Goal: Information Seeking & Learning: Compare options

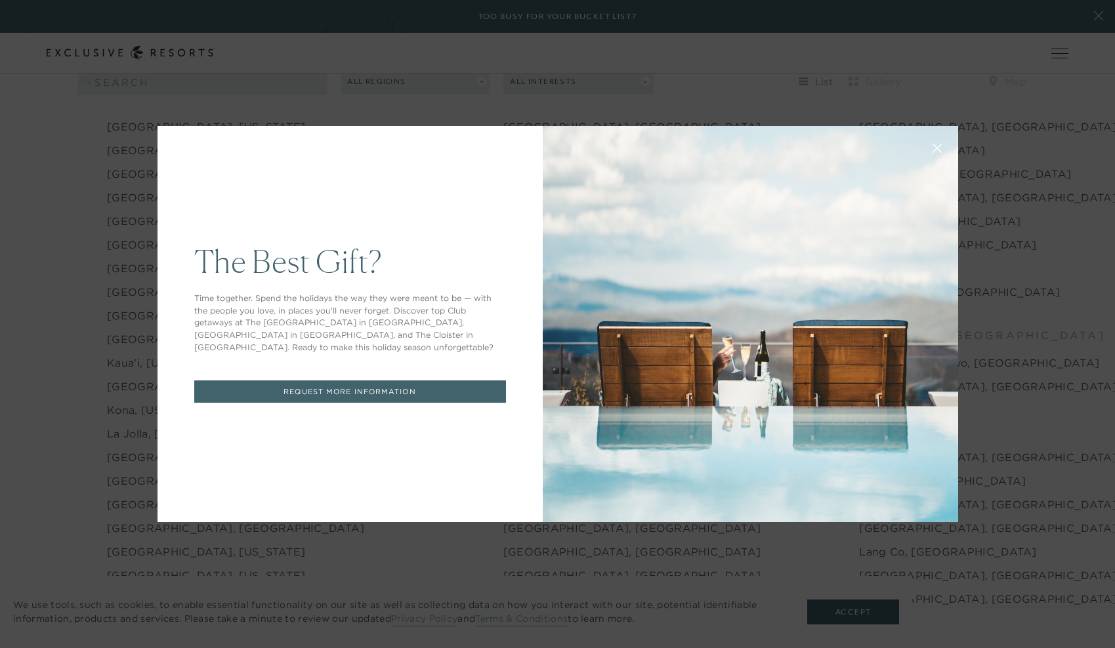
click at [941, 144] on icon at bounding box center [937, 148] width 9 height 9
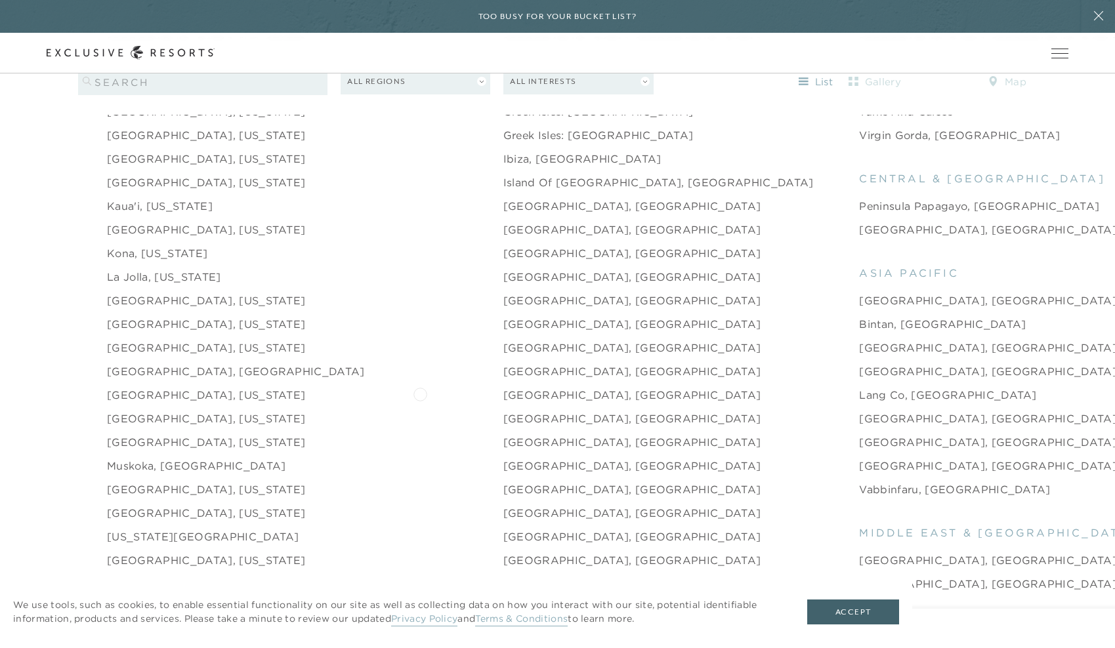
scroll to position [1708, 0]
click at [859, 362] on link "[GEOGRAPHIC_DATA], [GEOGRAPHIC_DATA]" at bounding box center [988, 370] width 258 height 16
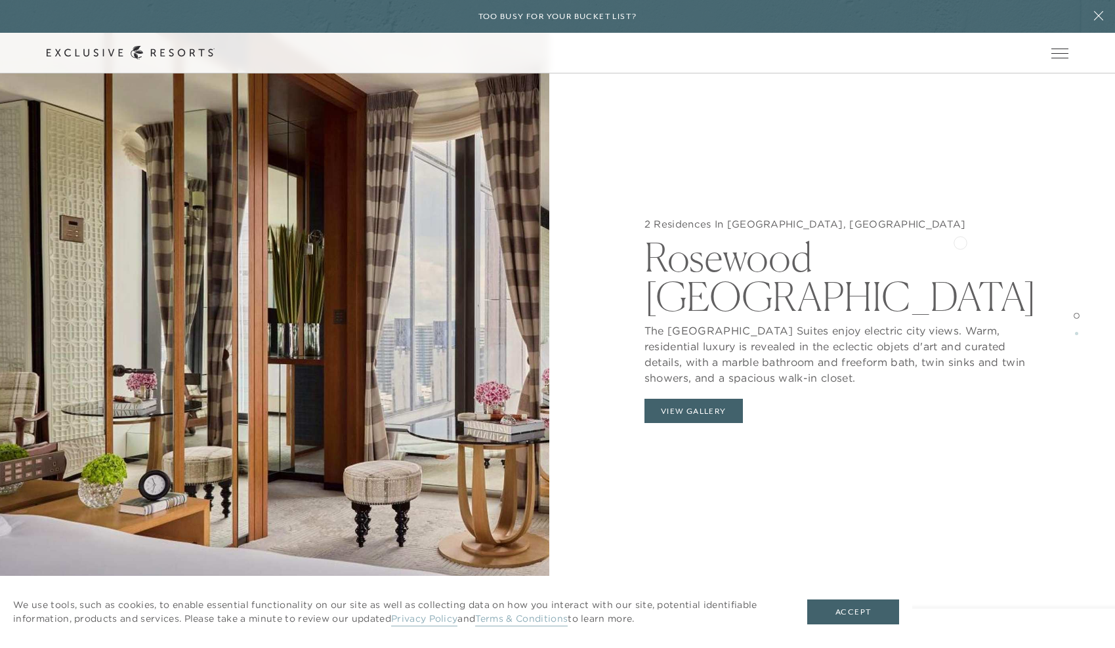
scroll to position [1463, 0]
click at [1077, 332] on span at bounding box center [1076, 333] width 3 height 3
click at [1075, 333] on span at bounding box center [1076, 333] width 3 height 3
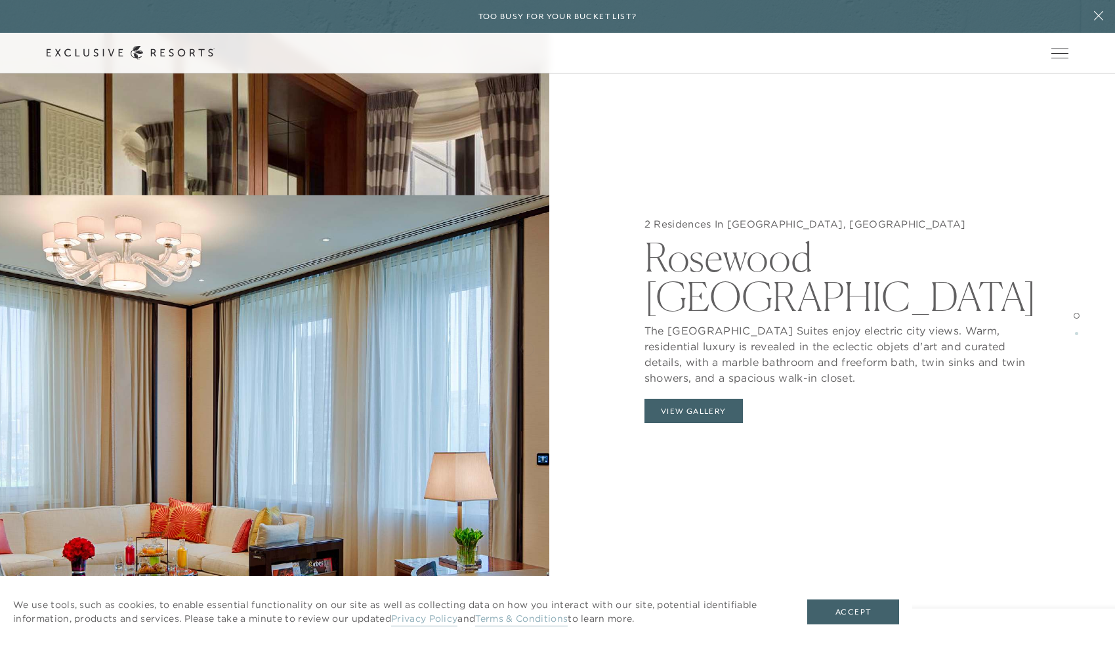
scroll to position [1699, 0]
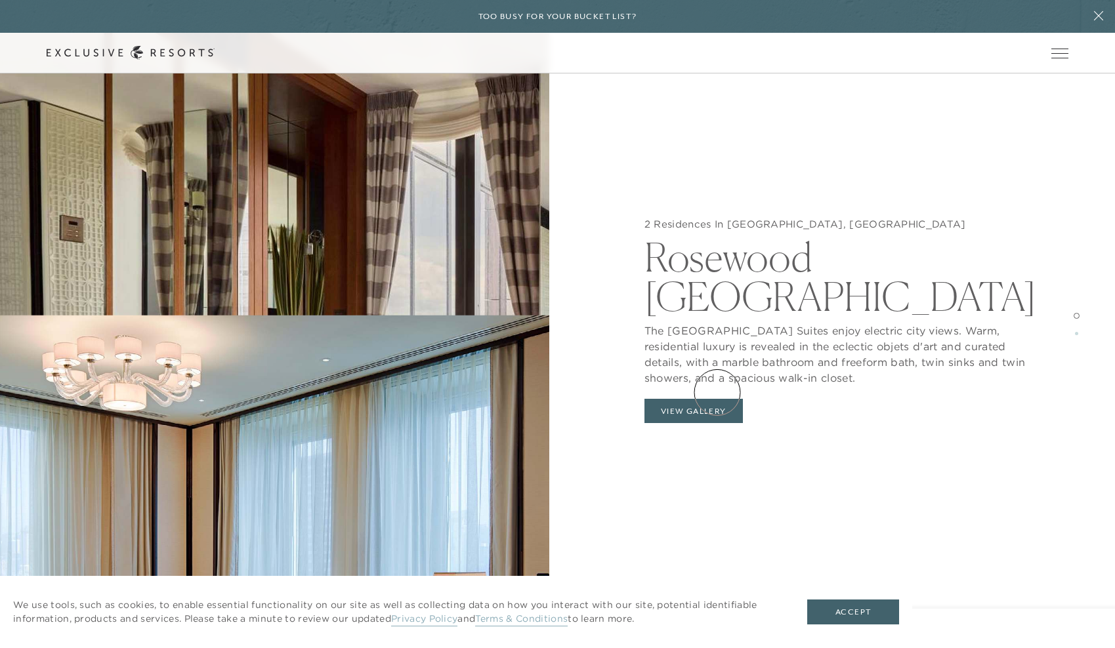
click at [717, 399] on button "View Gallery" at bounding box center [693, 411] width 98 height 25
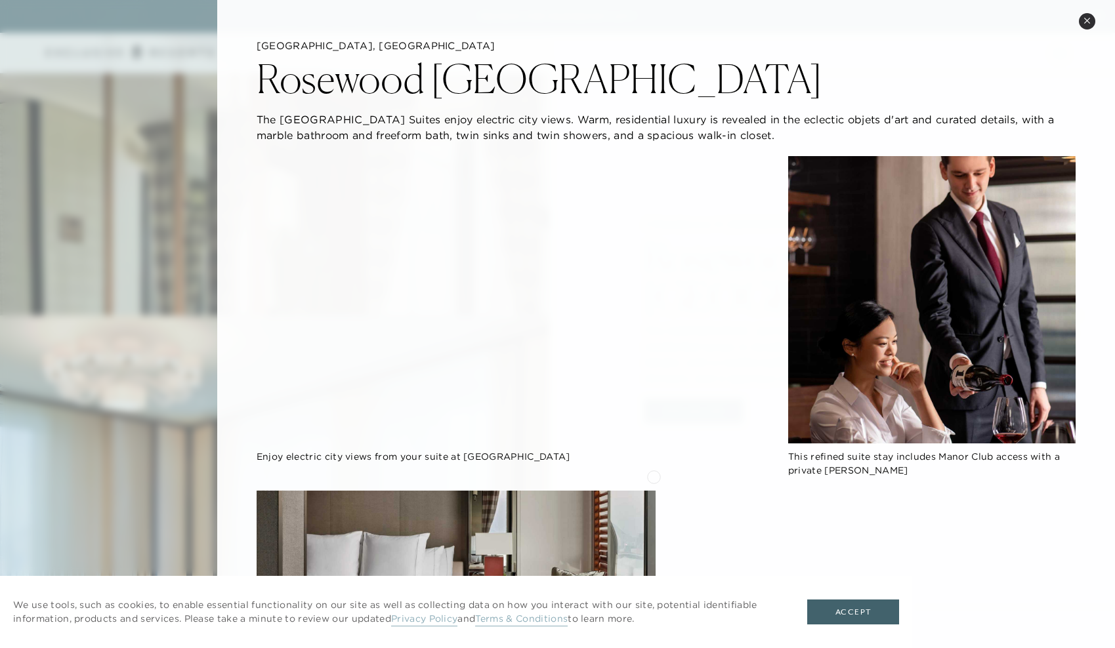
scroll to position [0, 0]
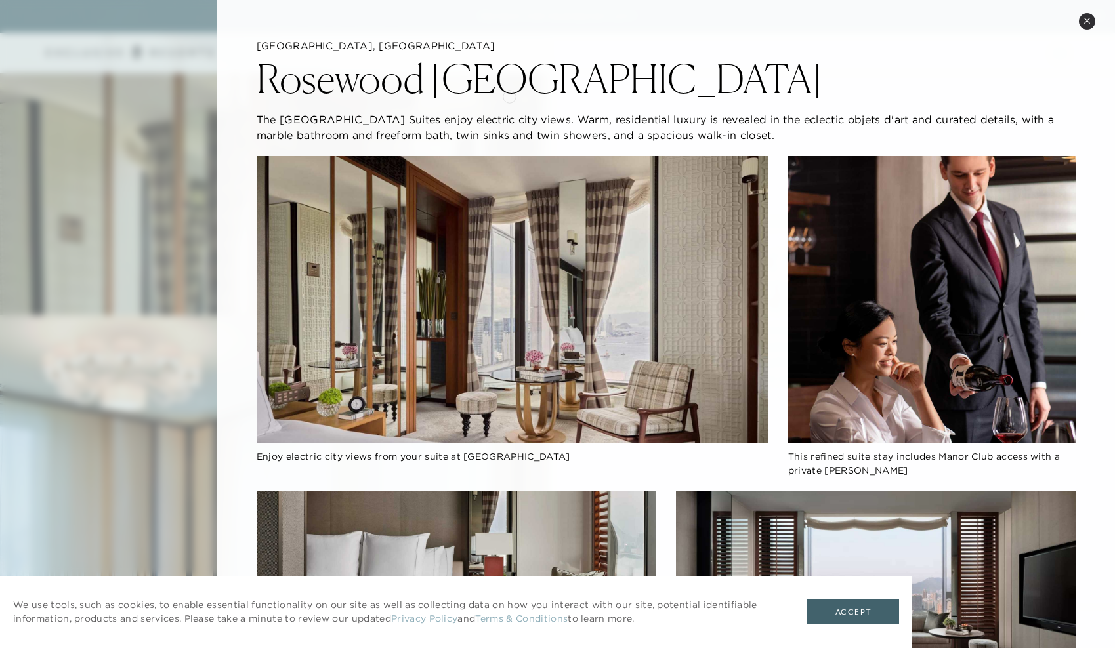
click at [478, 87] on h2 "Rosewood [GEOGRAPHIC_DATA]" at bounding box center [540, 78] width 566 height 39
click at [314, 49] on h5 "[GEOGRAPHIC_DATA], [GEOGRAPHIC_DATA]" at bounding box center [666, 45] width 819 height 13
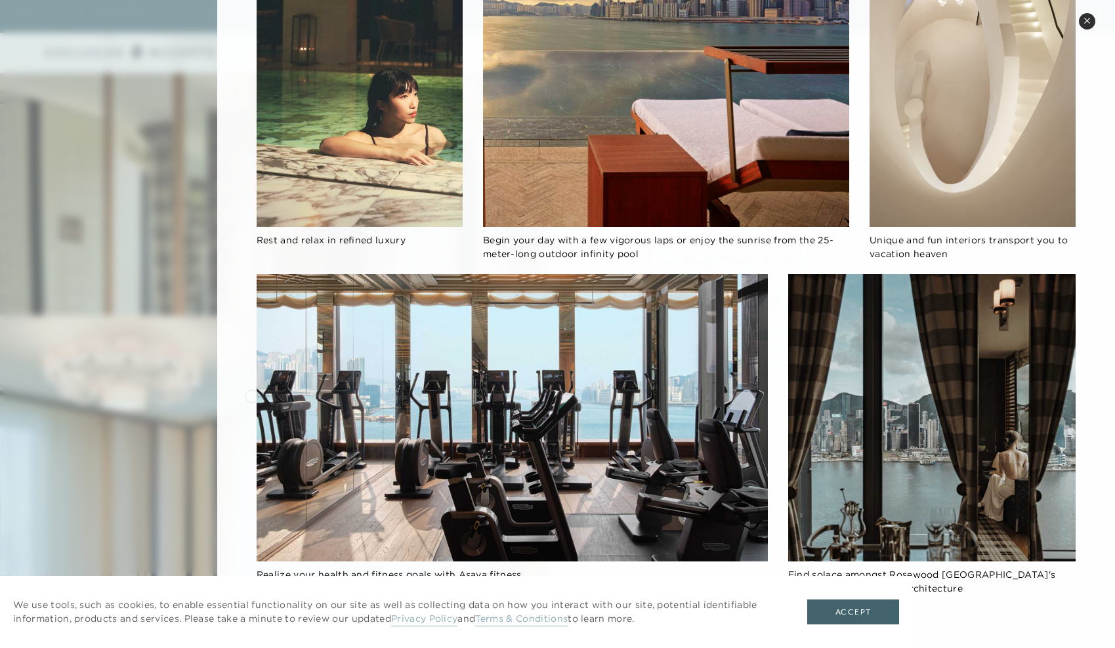
scroll to position [888, 0]
click at [833, 614] on button "Accept" at bounding box center [853, 612] width 92 height 25
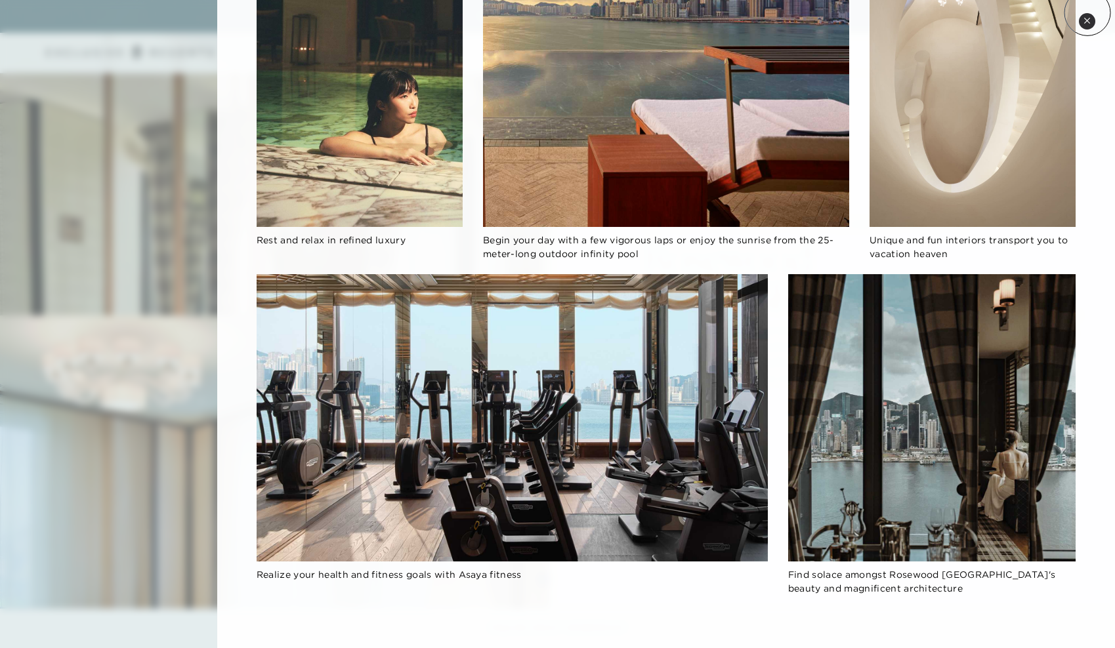
click at [1085, 22] on icon at bounding box center [1087, 20] width 7 height 7
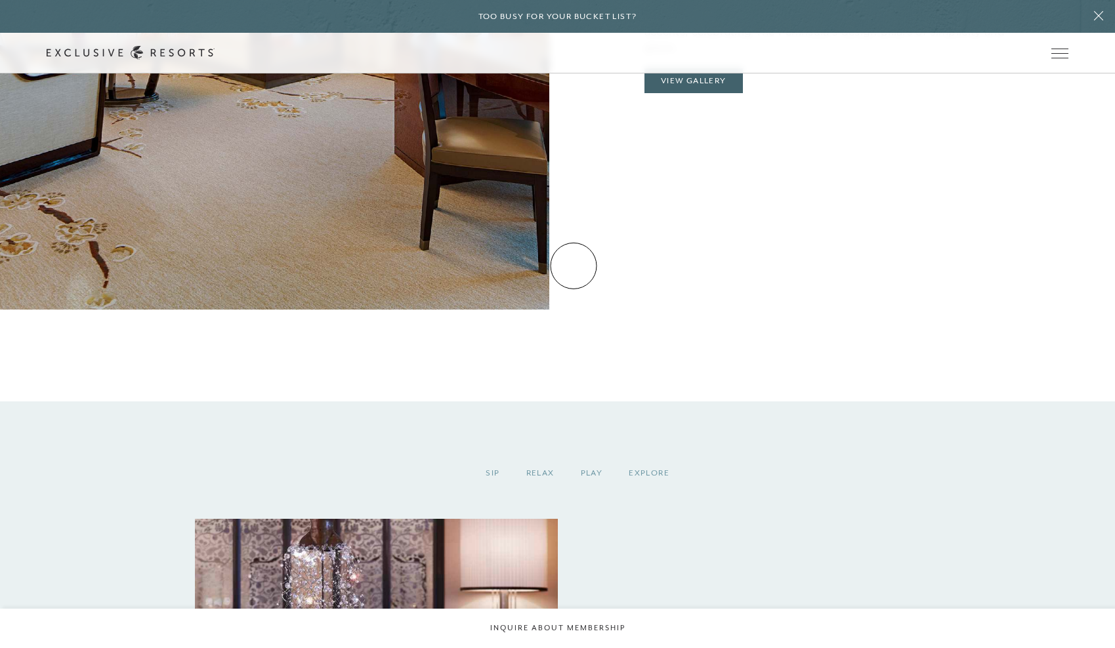
scroll to position [2635, 0]
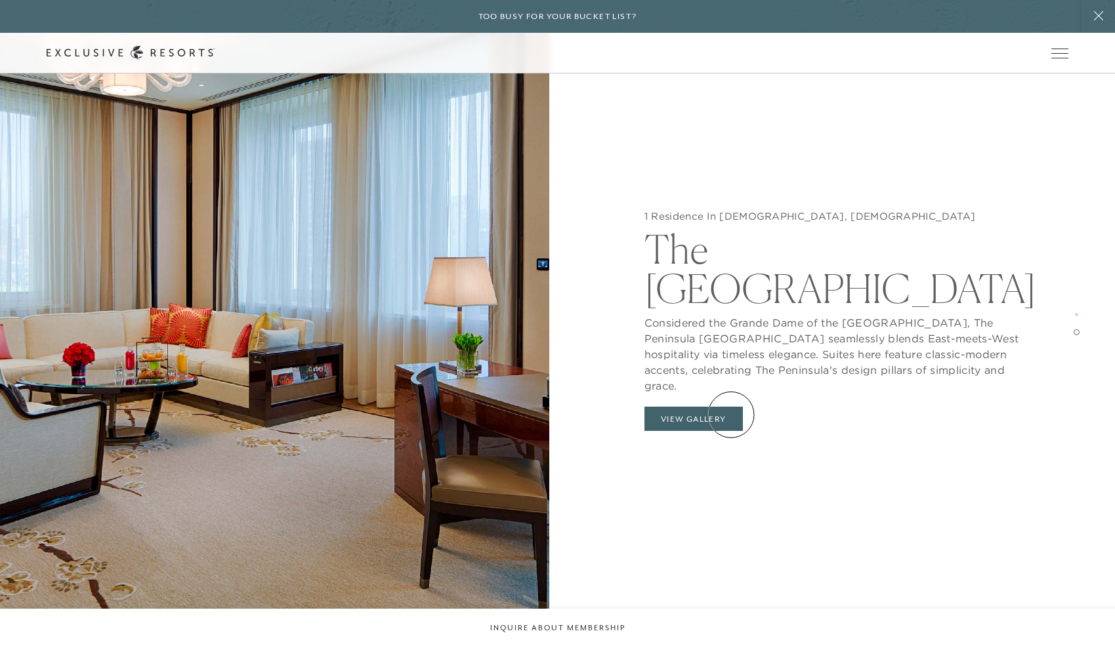
click at [731, 415] on button "View Gallery" at bounding box center [693, 419] width 98 height 25
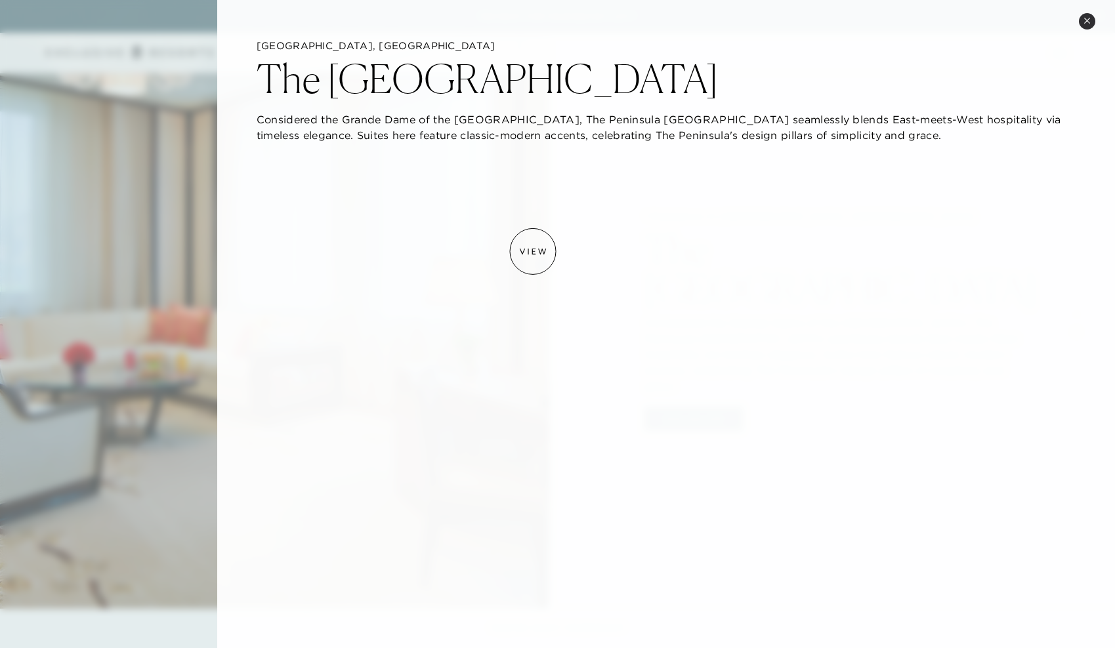
scroll to position [0, 0]
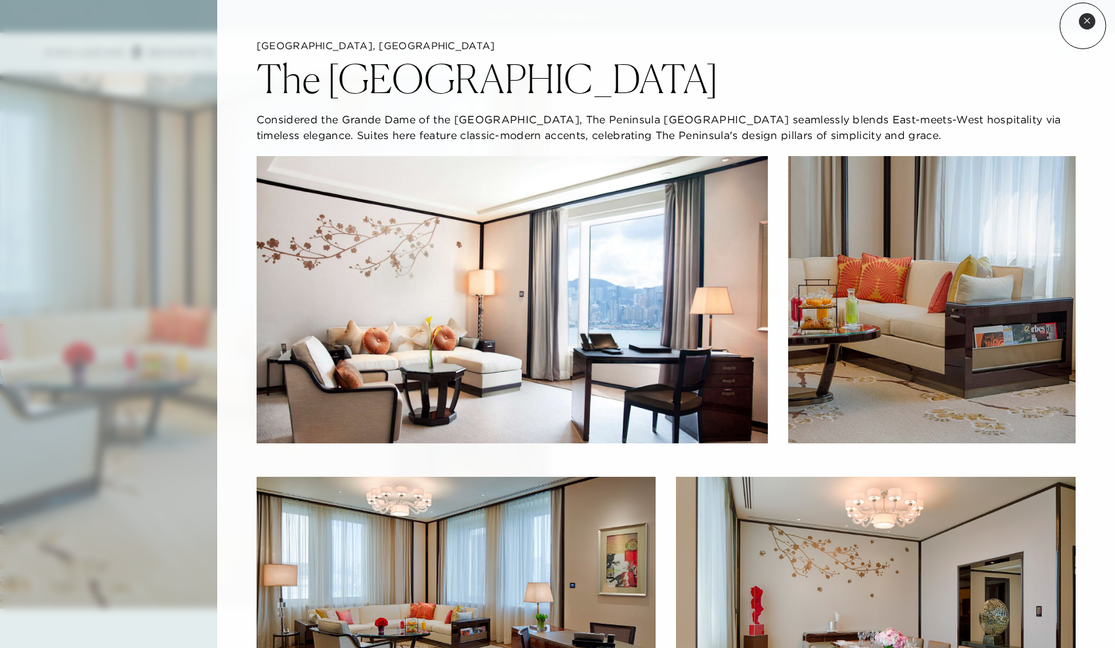
click at [1083, 26] on button "Close quickview" at bounding box center [1087, 21] width 16 height 16
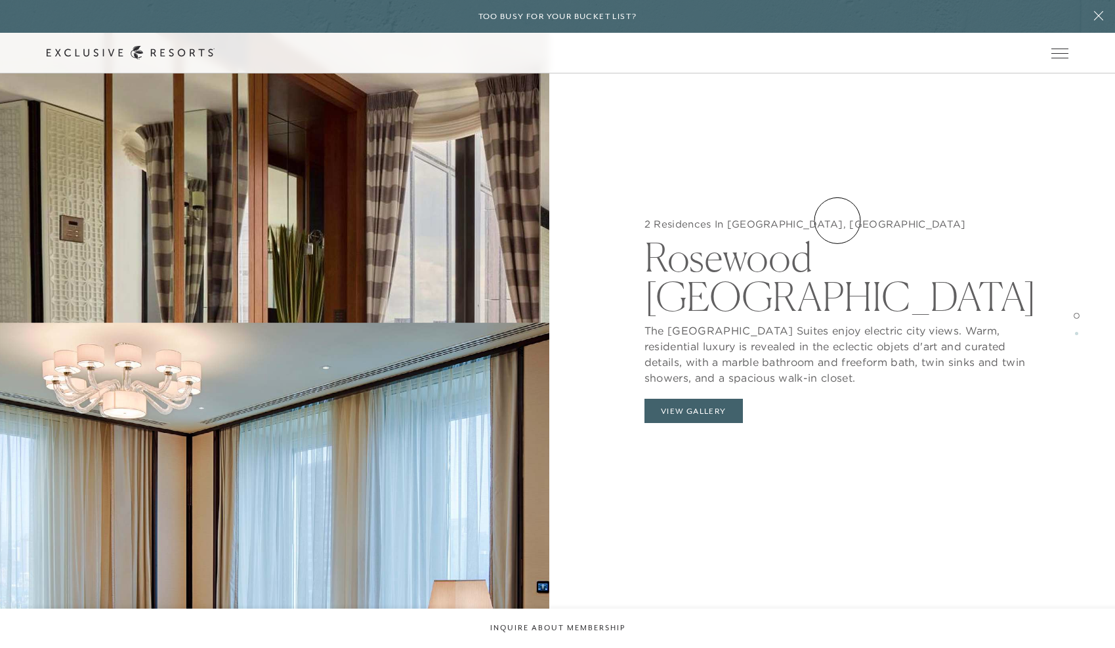
scroll to position [1593, 0]
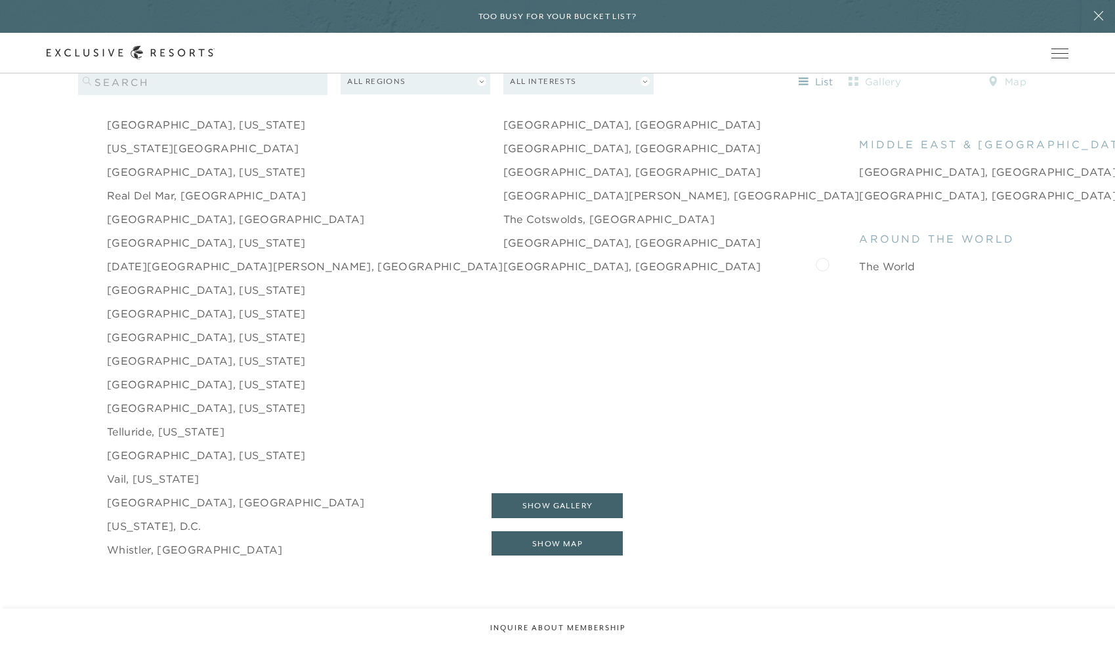
scroll to position [2096, 0]
click at [184, 518] on link "[US_STATE], D.C." at bounding box center [154, 526] width 94 height 16
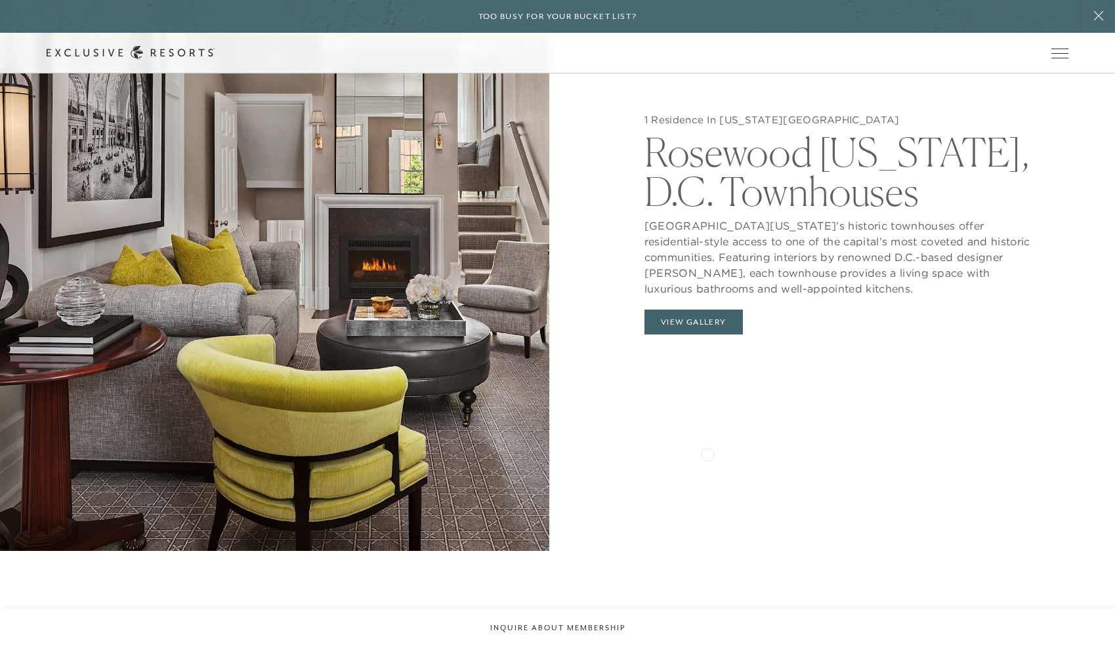
scroll to position [1567, 0]
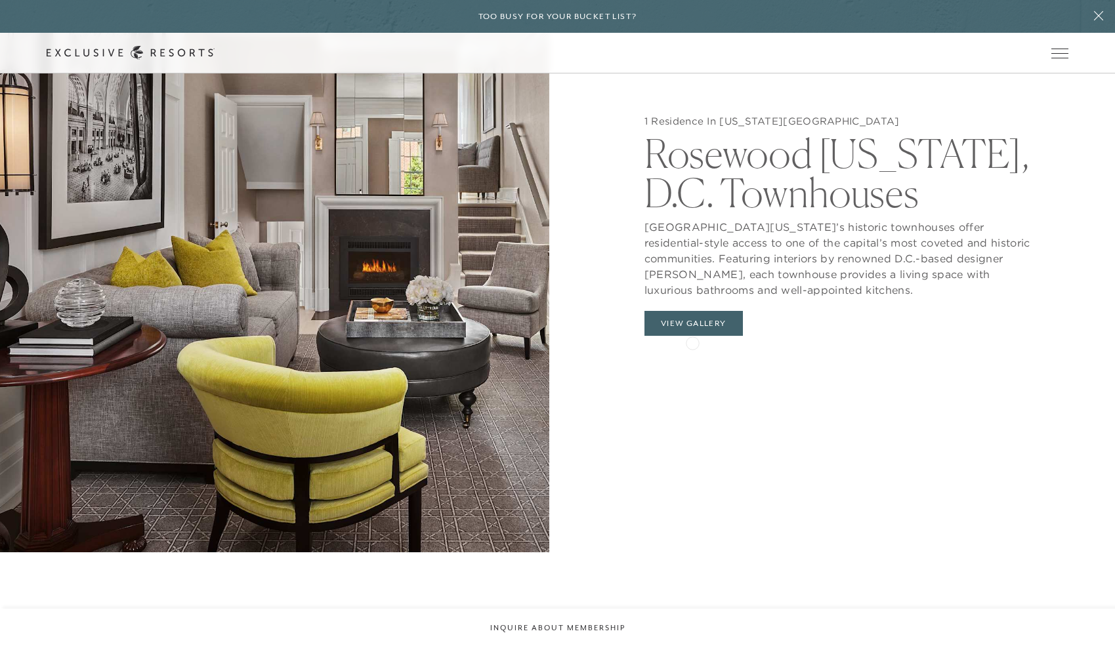
click at [680, 327] on button "View Gallery" at bounding box center [693, 323] width 98 height 25
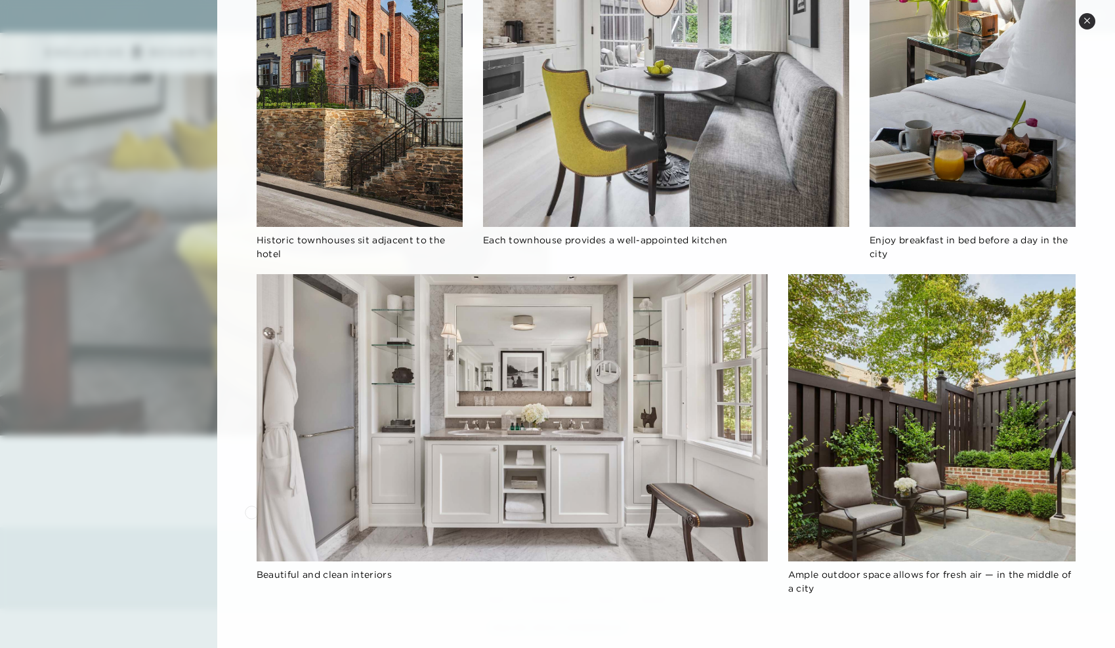
scroll to position [1685, 0]
click at [175, 507] on div at bounding box center [557, 324] width 1115 height 648
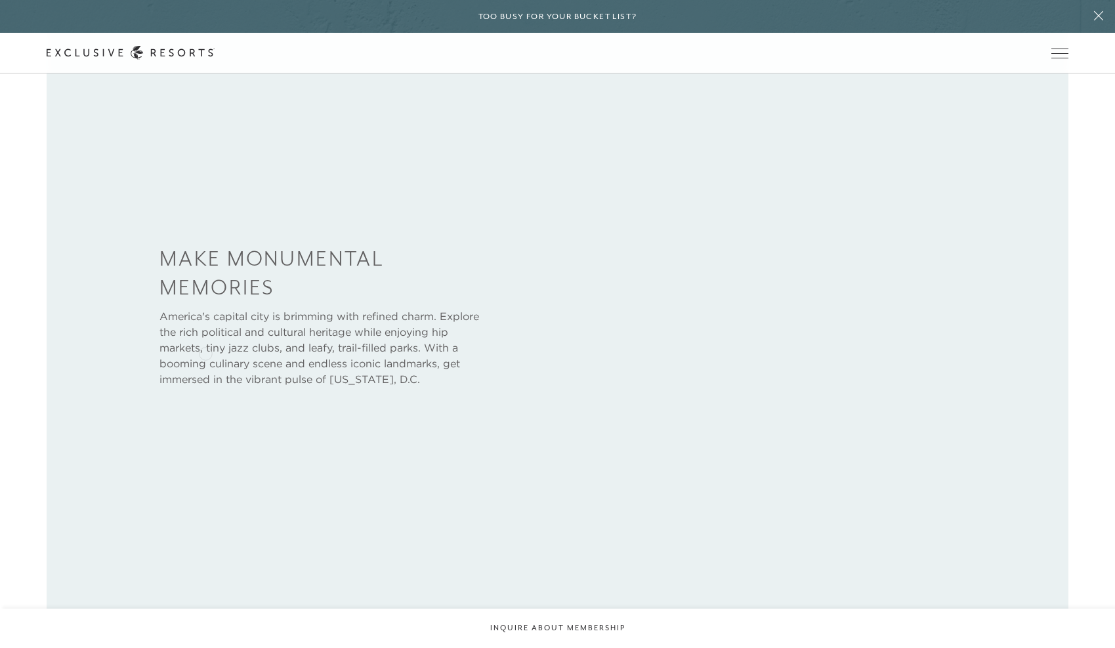
scroll to position [595, 0]
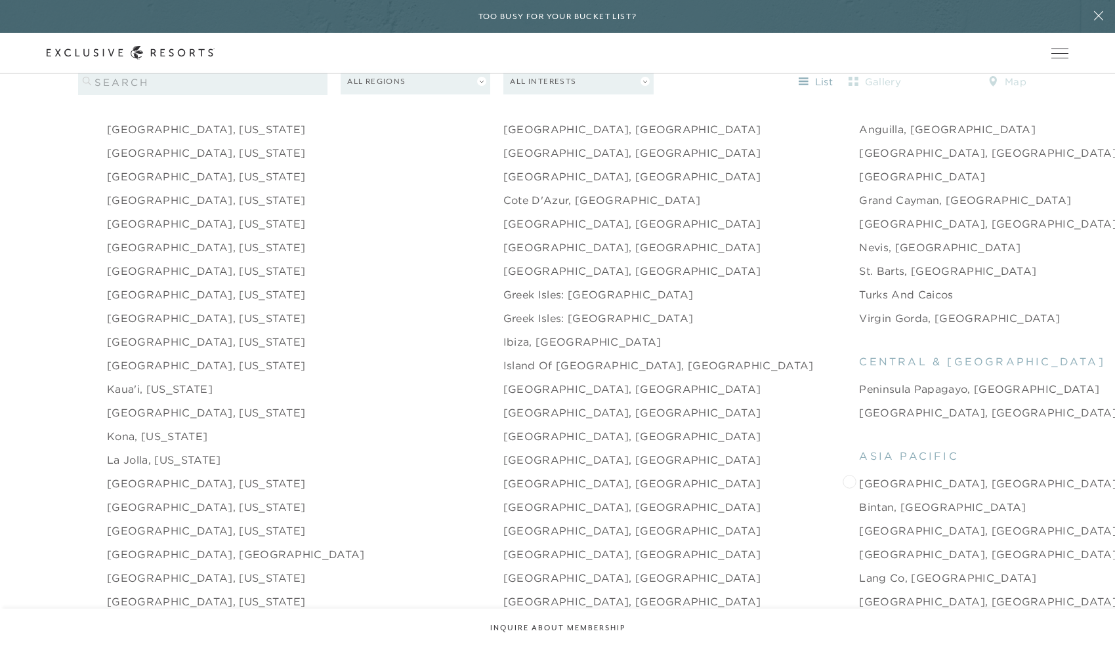
scroll to position [1546, 0]
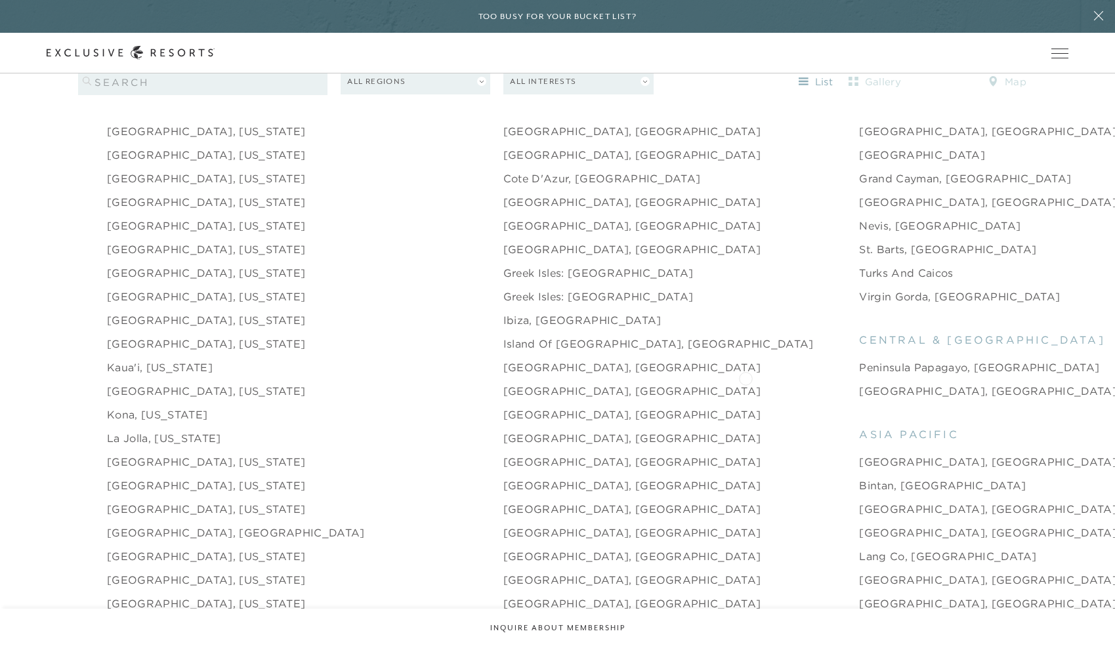
click at [859, 383] on link "[GEOGRAPHIC_DATA], [GEOGRAPHIC_DATA]" at bounding box center [988, 391] width 258 height 16
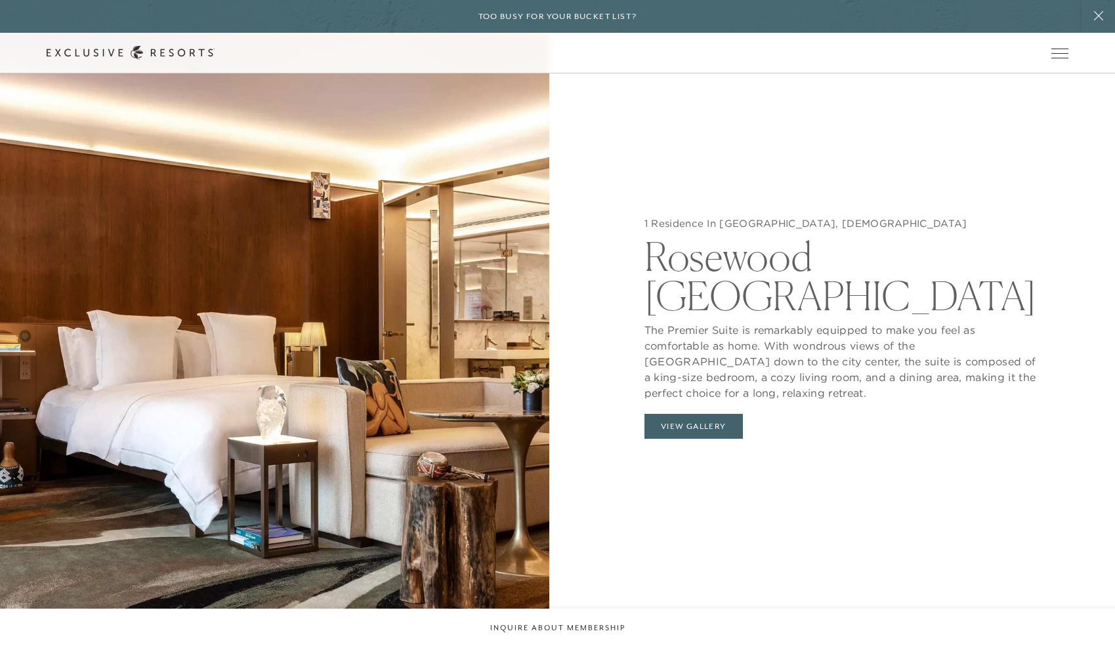
scroll to position [1504, 0]
